Goal: Find contact information: Find contact information

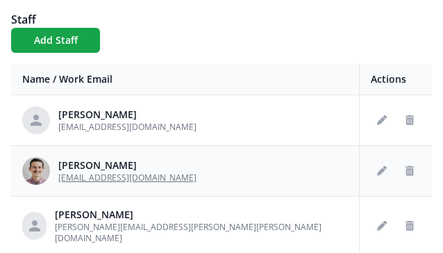
drag, startPoint x: 211, startPoint y: 177, endPoint x: 60, endPoint y: 180, distance: 151.4
click at [59, 180] on div "[PERSON_NAME] [EMAIL_ADDRESS][DOMAIN_NAME]" at bounding box center [185, 171] width 326 height 28
copy span "[EMAIL_ADDRESS][DOMAIN_NAME]"
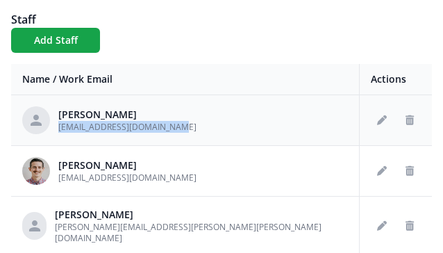
drag, startPoint x: 186, startPoint y: 125, endPoint x: 58, endPoint y: 127, distance: 128.5
click at [58, 127] on div "[PERSON_NAME] [EMAIL_ADDRESS][DOMAIN_NAME]" at bounding box center [185, 120] width 326 height 28
copy span "[EMAIL_ADDRESS][DOMAIN_NAME]"
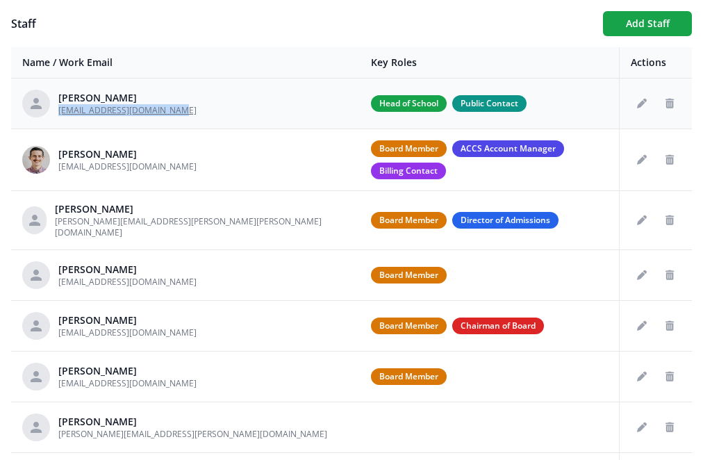
drag, startPoint x: 178, startPoint y: 110, endPoint x: 59, endPoint y: 112, distance: 119.5
click at [59, 112] on div "[PERSON_NAME] [EMAIL_ADDRESS][DOMAIN_NAME]" at bounding box center [185, 104] width 326 height 28
